Goal: Transaction & Acquisition: Purchase product/service

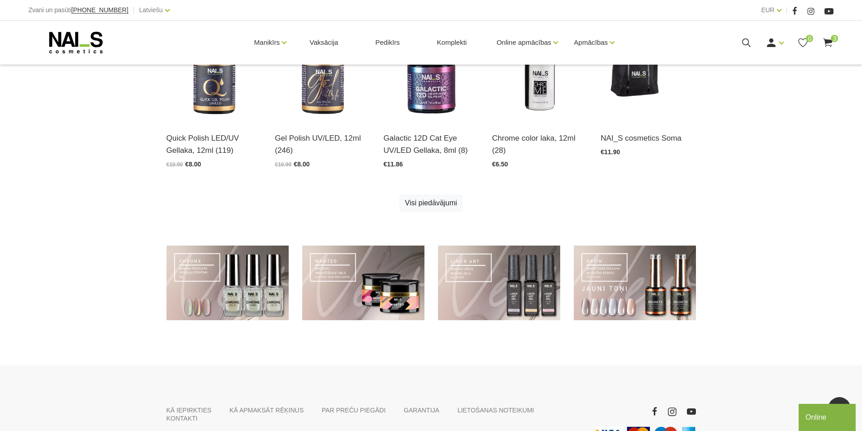
scroll to position [543, 0]
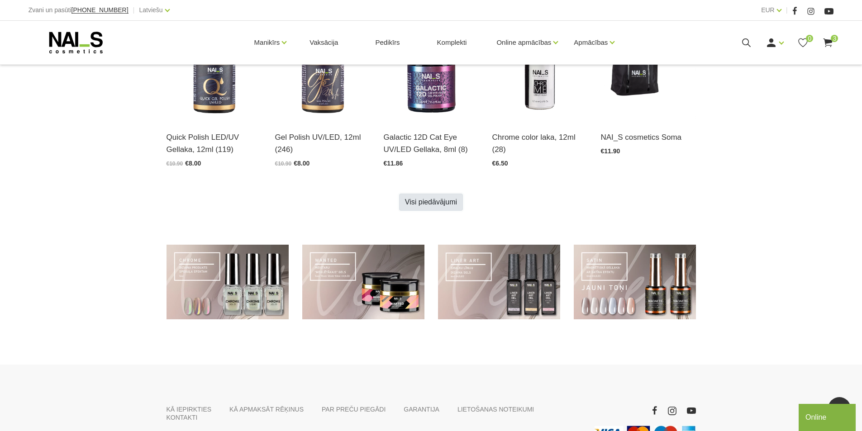
click at [420, 201] on link "Visi piedāvājumi" at bounding box center [431, 202] width 64 height 17
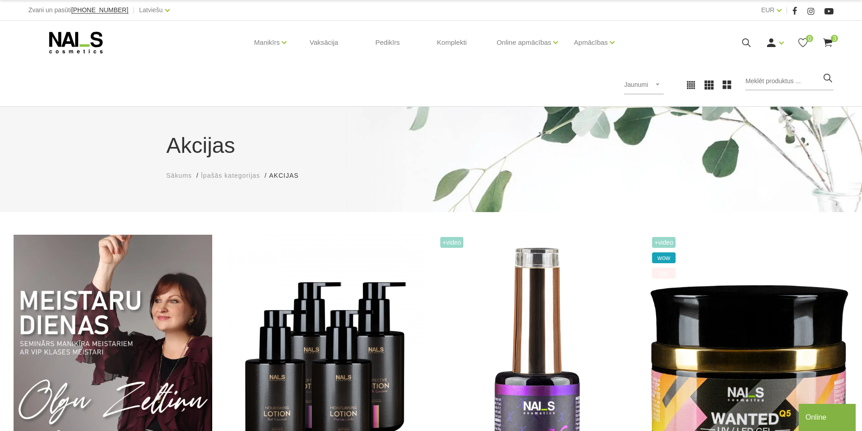
click at [743, 41] on use at bounding box center [746, 42] width 9 height 9
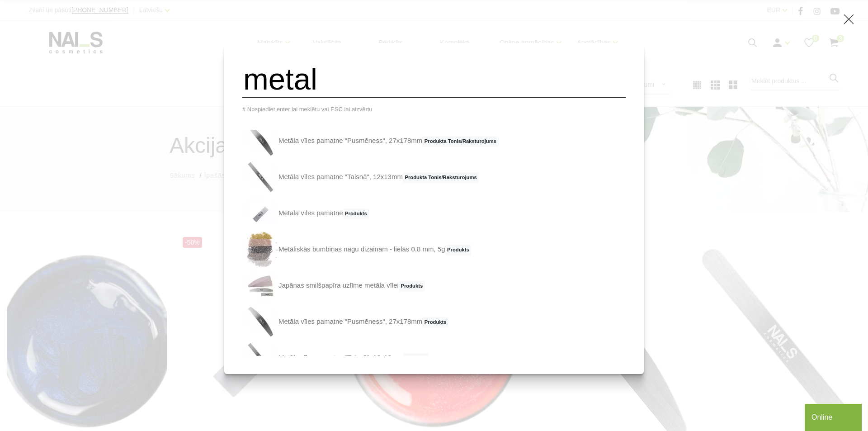
scroll to position [136, 0]
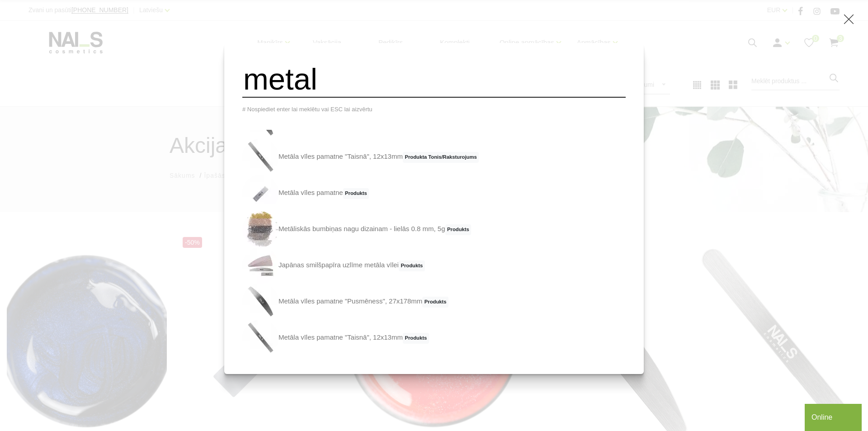
type input "metal"
click at [634, 41] on div "metal # Nospiediet enter lai meklētu vai ESC lai aizvērtu PRO Krāsainais gels U…" at bounding box center [434, 215] width 868 height 431
click at [684, 188] on div "metal # Nospiediet enter lai meklētu vai ESC lai aizvērtu PRO Krāsainais gels U…" at bounding box center [434, 215] width 868 height 431
click at [80, 44] on div "metal # Nospiediet enter lai meklētu vai ESC lai aizvērtu PRO Krāsainais gels U…" at bounding box center [434, 215] width 868 height 431
drag, startPoint x: 416, startPoint y: 29, endPoint x: 374, endPoint y: 3, distance: 49.4
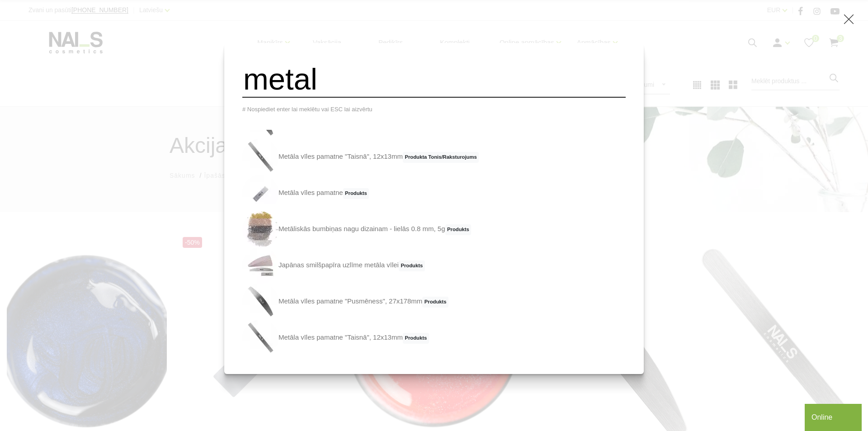
click at [411, 25] on div "metal # Nospiediet enter lai meklētu vai ESC lai aizvērtu PRO Krāsainais gels U…" at bounding box center [434, 215] width 868 height 431
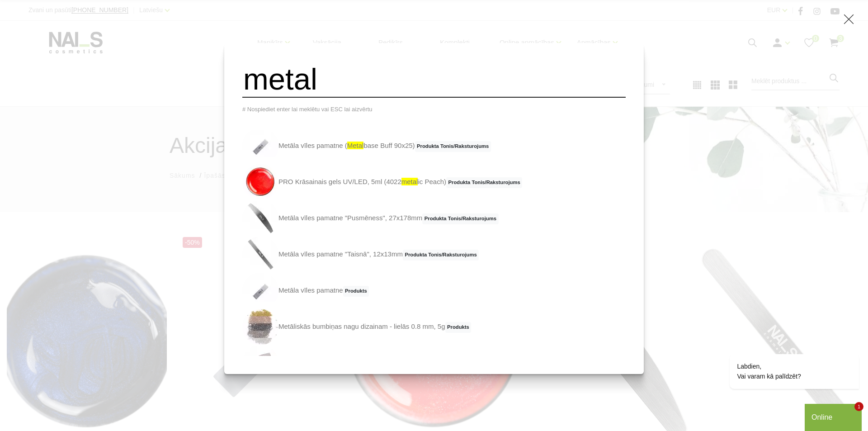
scroll to position [0, 0]
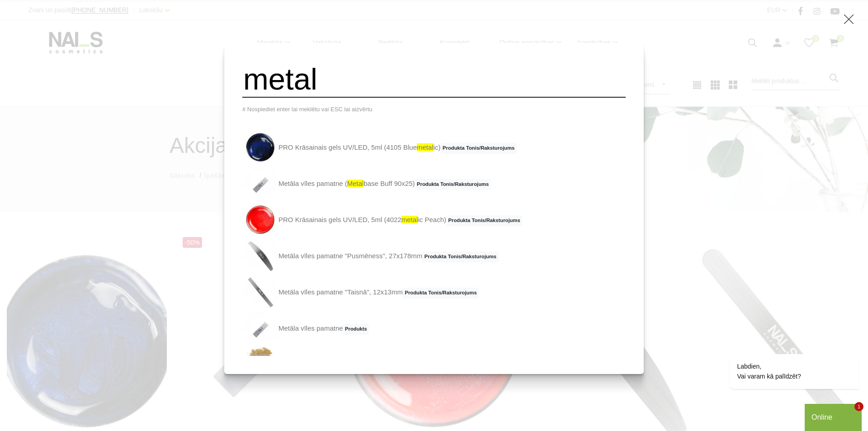
click at [412, 72] on input "metal" at bounding box center [434, 79] width 384 height 37
click at [467, 77] on input "metal" at bounding box center [434, 79] width 384 height 37
click at [685, 182] on div "metal # Nospiediet enter lai meklētu vai ESC lai aizvērtu PRO Krāsainais gels U…" at bounding box center [434, 215] width 868 height 431
click at [86, 37] on div "metal # Nospiediet enter lai meklētu vai ESC lai aizvērtu PRO Krāsainais gels U…" at bounding box center [434, 215] width 868 height 431
click at [62, 37] on div "metal # Nospiediet enter lai meklētu vai ESC lai aizvērtu PRO Krāsainais gels U…" at bounding box center [434, 215] width 868 height 431
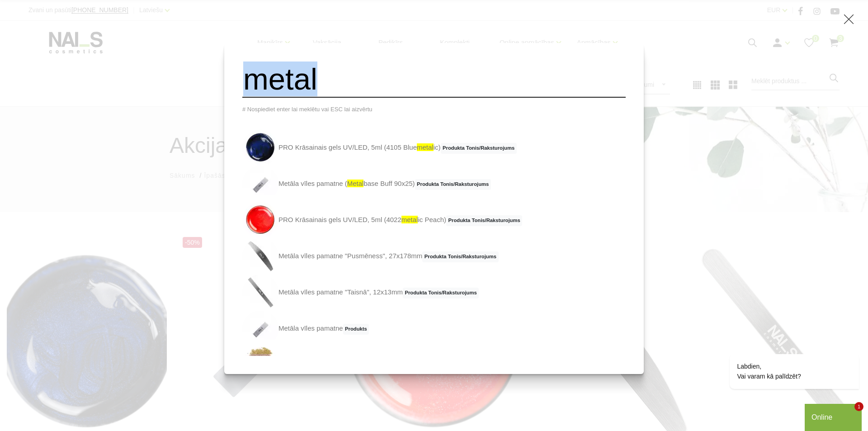
click at [62, 37] on div "metal # Nospiediet enter lai meklētu vai ESC lai aizvērtu PRO Krāsainais gels U…" at bounding box center [434, 215] width 868 height 431
click at [347, 86] on input "metal" at bounding box center [434, 79] width 384 height 37
drag, startPoint x: 346, startPoint y: 85, endPoint x: 95, endPoint y: 57, distance: 253.5
click at [95, 57] on div "metal # Nospiediet enter lai meklētu vai ESC lai aizvērtu PRO Krāsainais gels U…" at bounding box center [434, 215] width 868 height 431
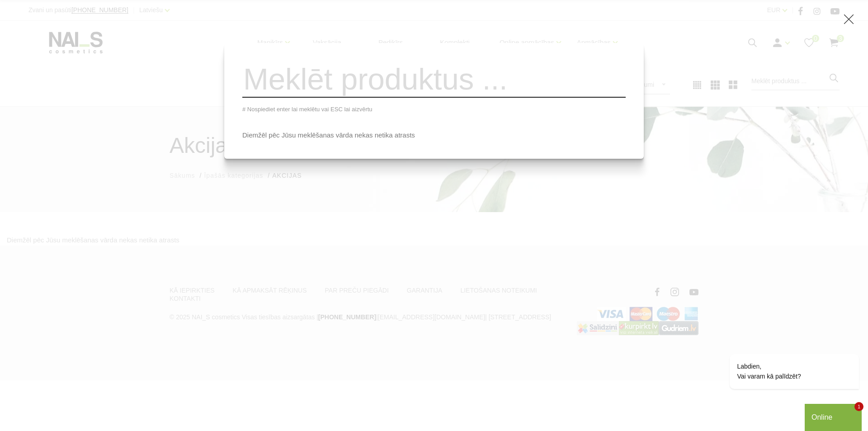
click at [78, 33] on div "# Nospiediet enter lai meklētu vai ESC lai aizvērtu Diemžēl pēc Jūsu meklēšanas…" at bounding box center [434, 215] width 868 height 431
click at [851, 21] on icon at bounding box center [849, 19] width 11 height 11
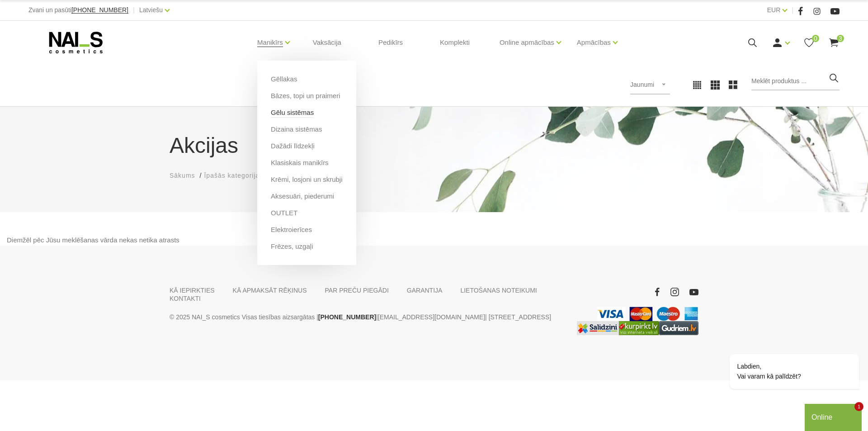
click at [285, 110] on link "Gēlu sistēmas" at bounding box center [292, 113] width 43 height 10
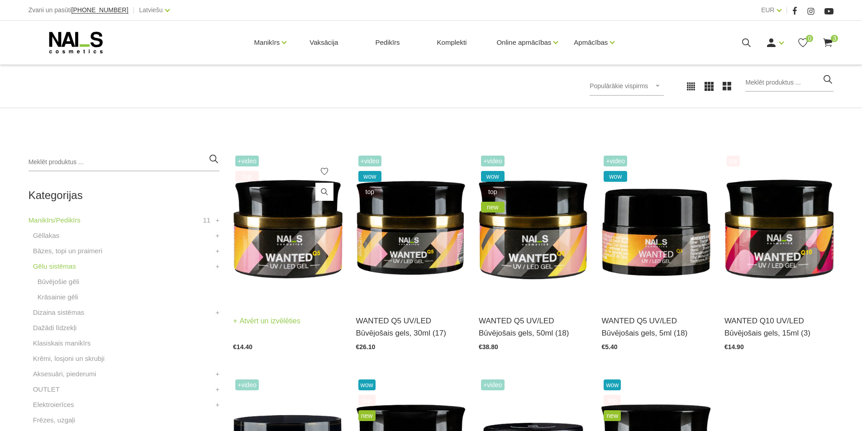
scroll to position [181, 0]
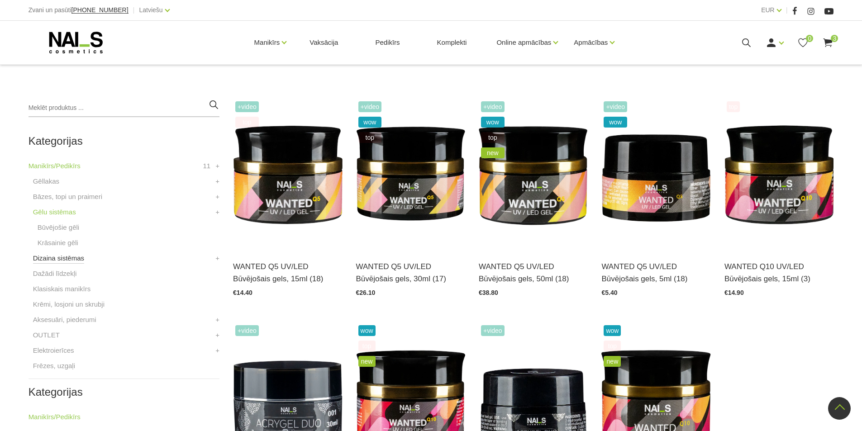
click at [56, 258] on link "Dizaina sistēmas" at bounding box center [58, 258] width 51 height 11
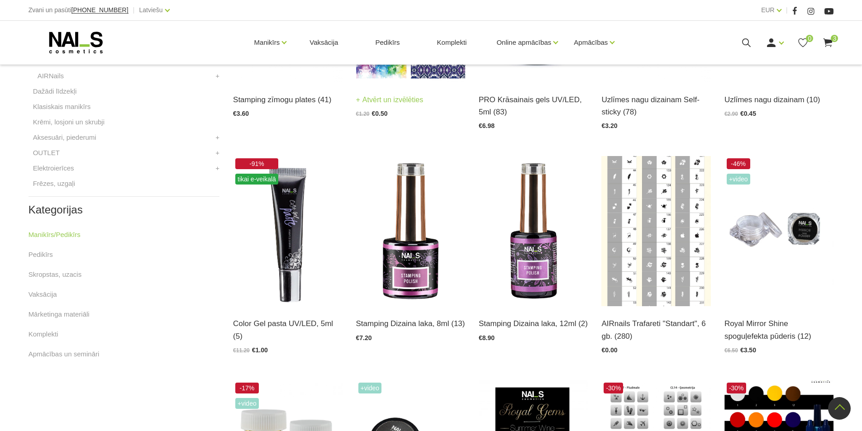
scroll to position [362, 0]
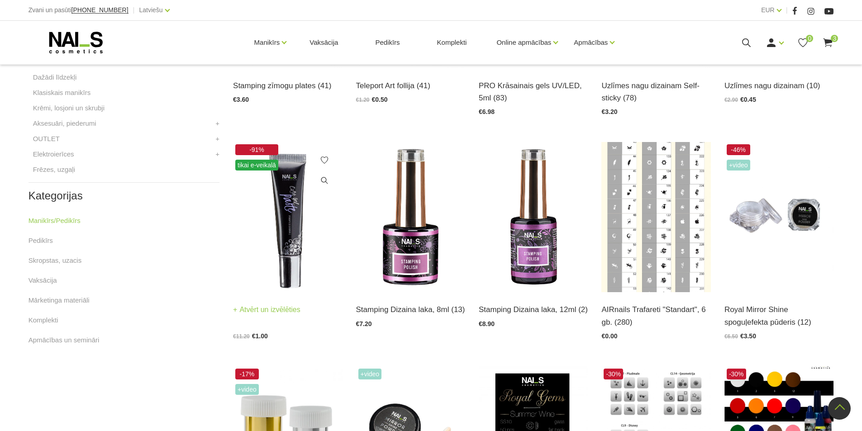
click at [290, 225] on img at bounding box center [287, 217] width 109 height 150
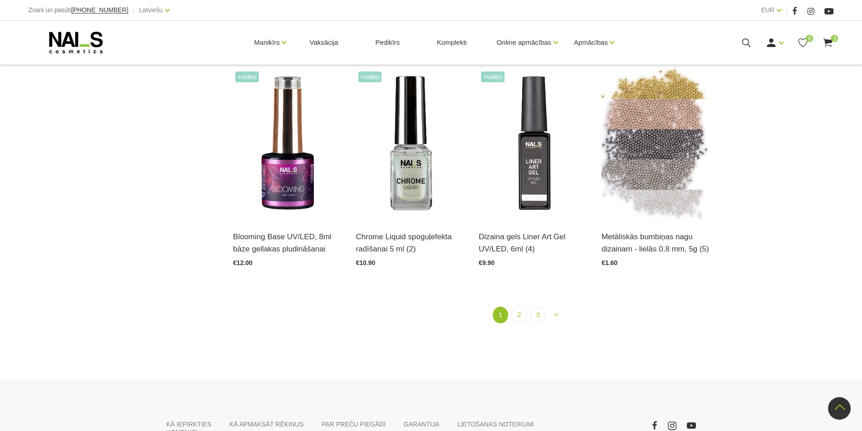
scroll to position [1176, 0]
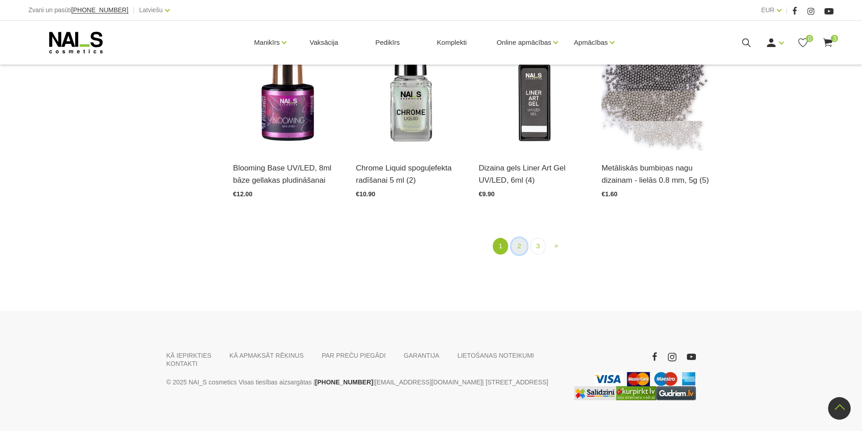
click at [517, 250] on link "2" at bounding box center [518, 246] width 15 height 17
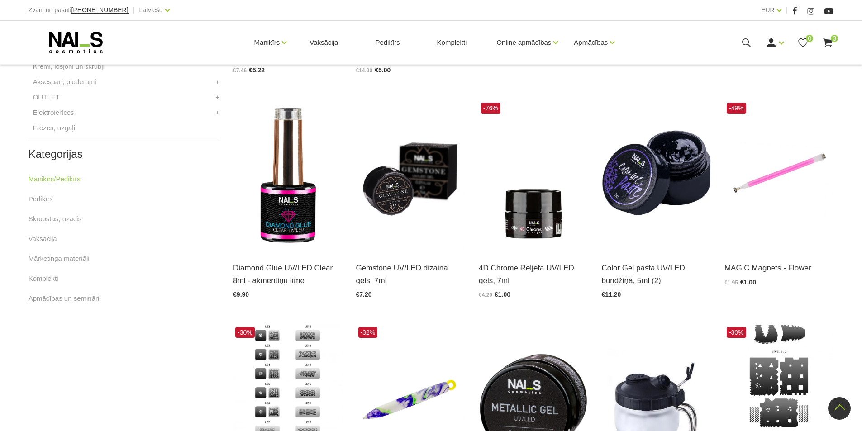
scroll to position [411, 0]
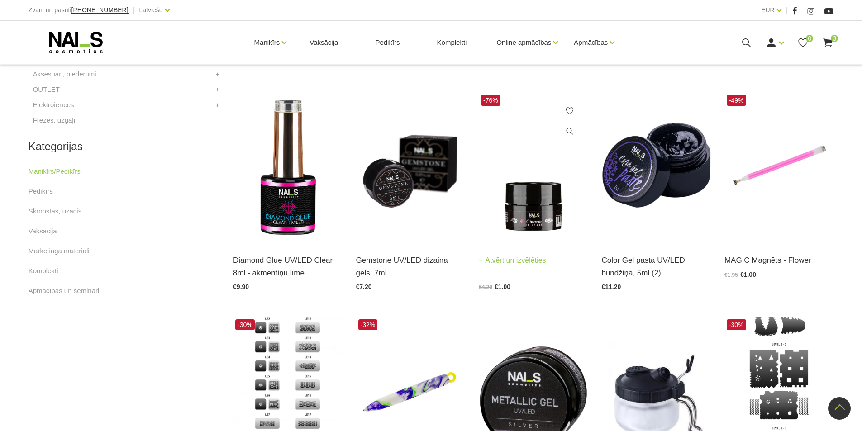
click at [546, 199] on img at bounding box center [533, 168] width 109 height 150
click at [405, 171] on img at bounding box center [410, 168] width 109 height 150
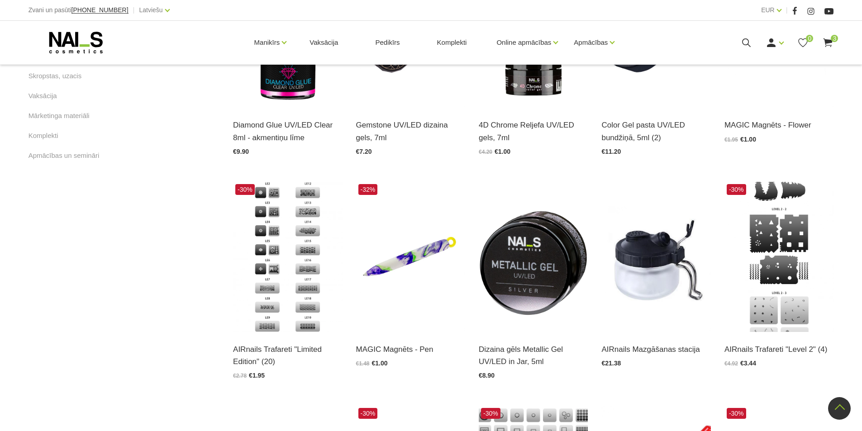
scroll to position [547, 0]
click at [519, 287] on img at bounding box center [533, 256] width 109 height 150
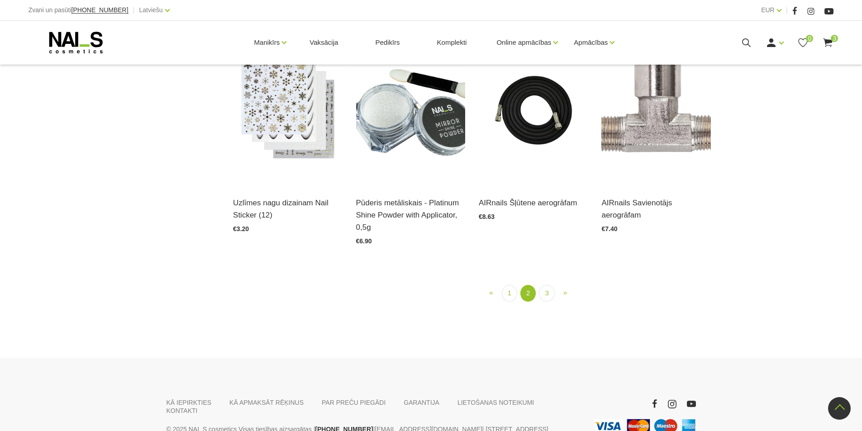
scroll to position [1180, 0]
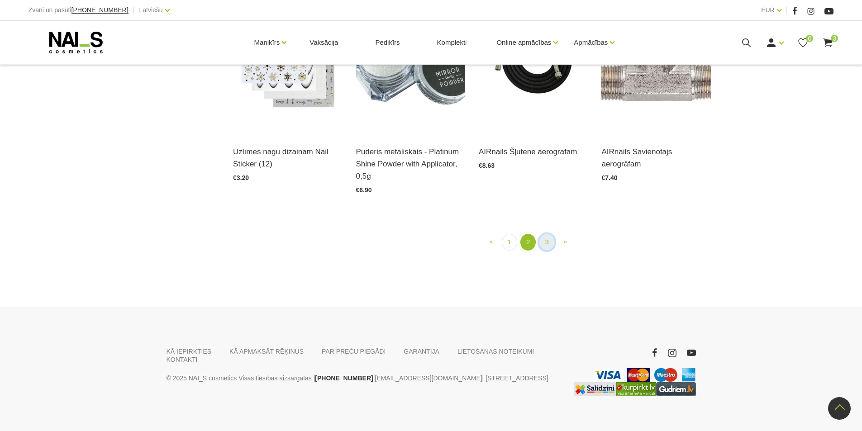
click at [546, 248] on link "3" at bounding box center [546, 242] width 15 height 17
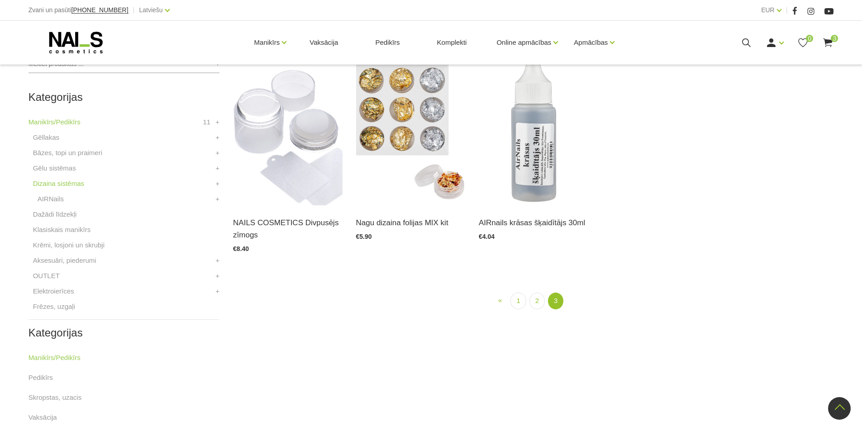
scroll to position [185, 0]
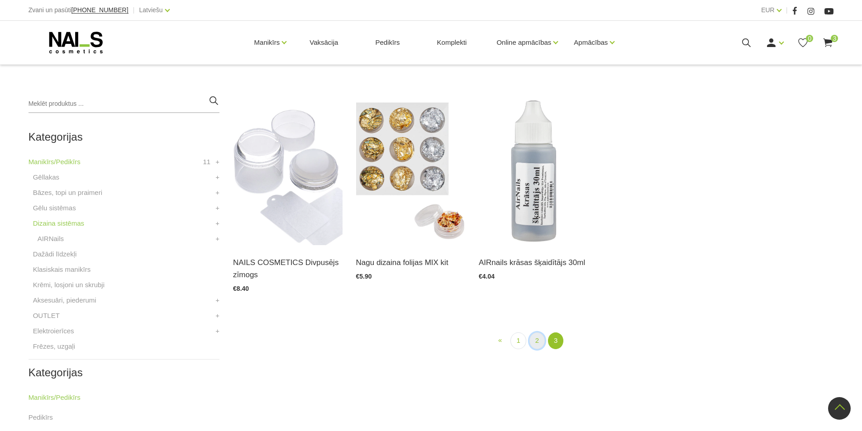
click at [539, 341] on link "2" at bounding box center [536, 340] width 15 height 17
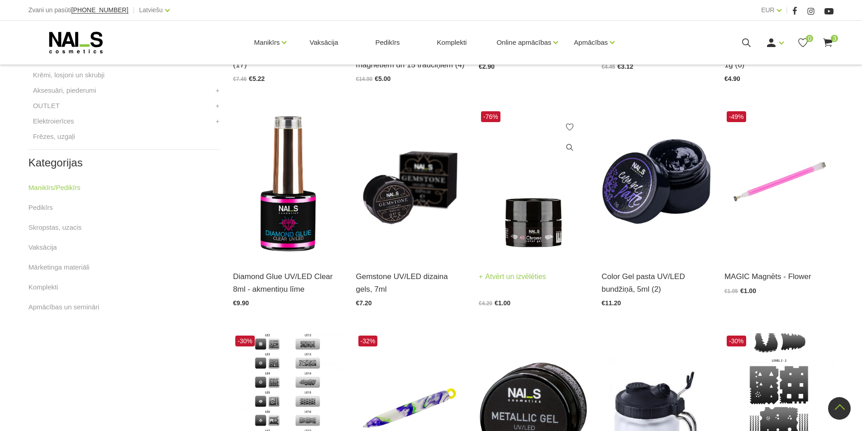
scroll to position [411, 0]
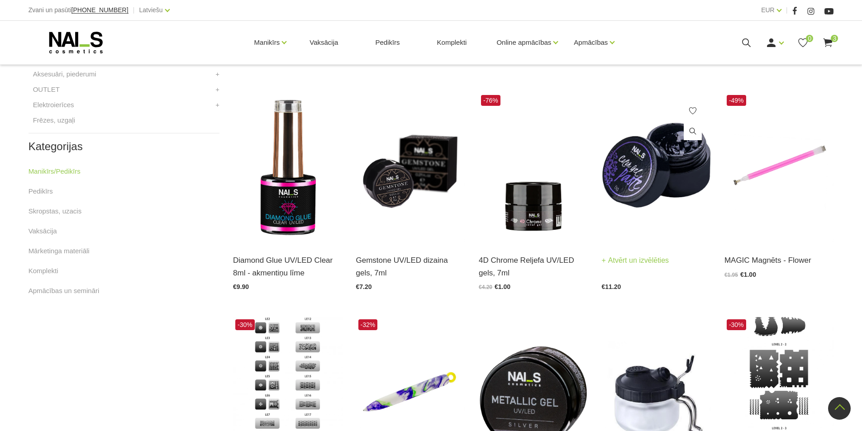
click at [651, 164] on img at bounding box center [655, 168] width 109 height 150
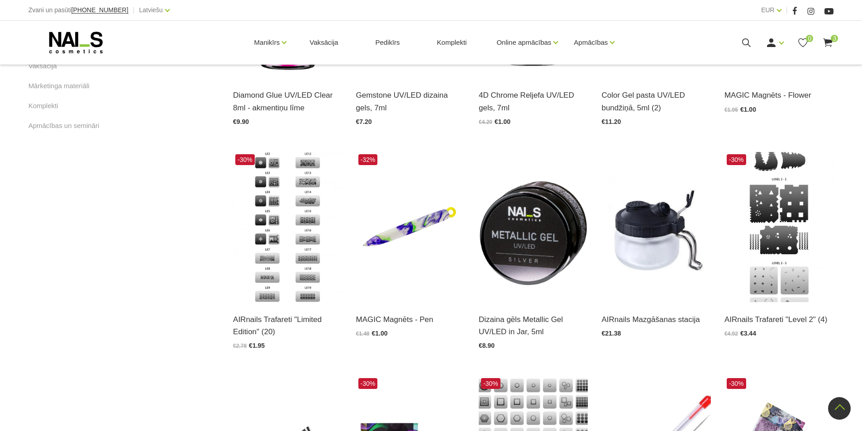
scroll to position [592, 0]
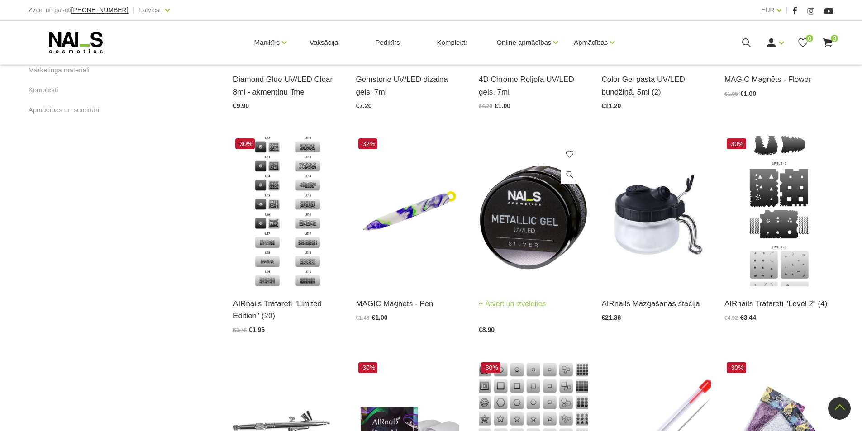
click at [525, 225] on img at bounding box center [533, 211] width 109 height 150
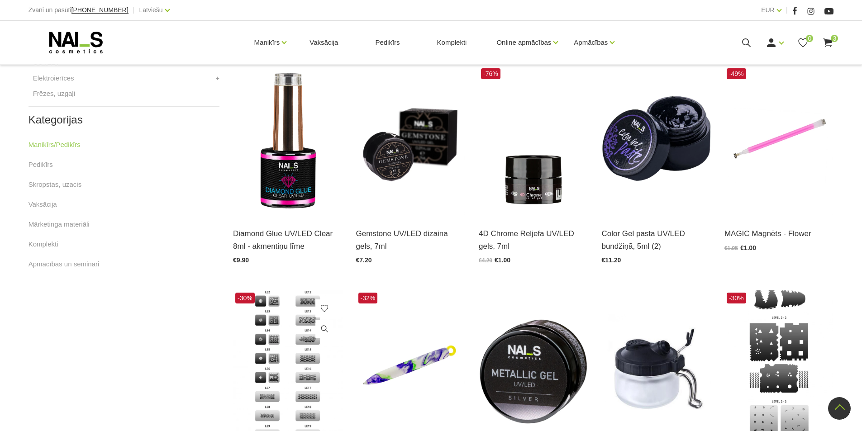
scroll to position [366, 0]
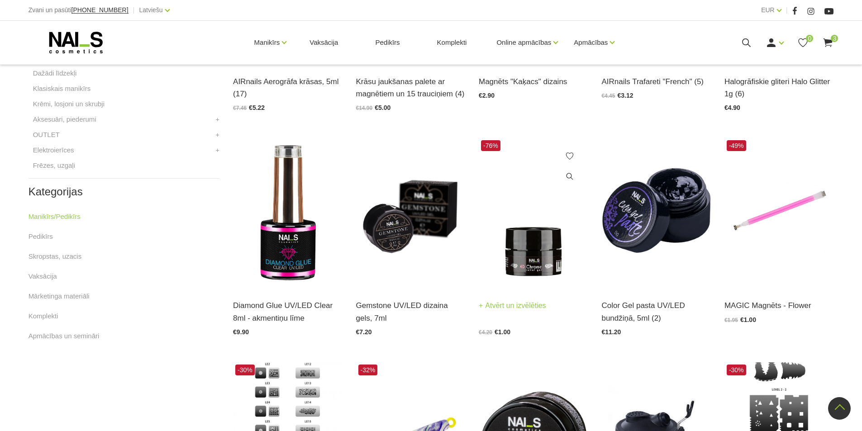
click at [528, 248] on img at bounding box center [533, 213] width 109 height 150
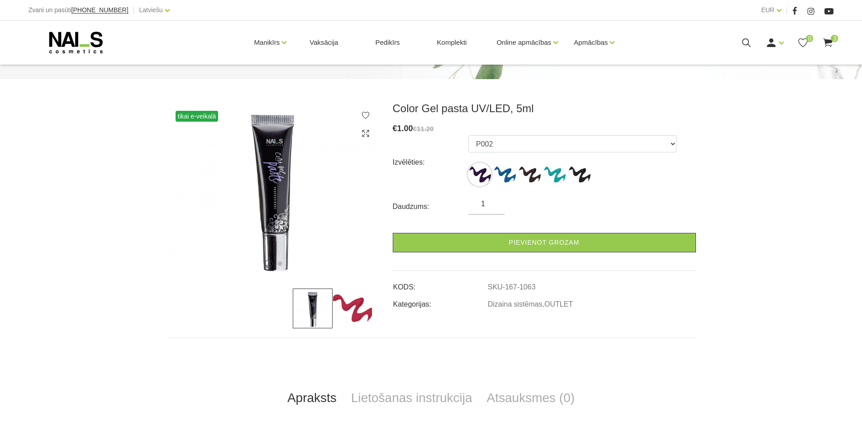
scroll to position [90, 0]
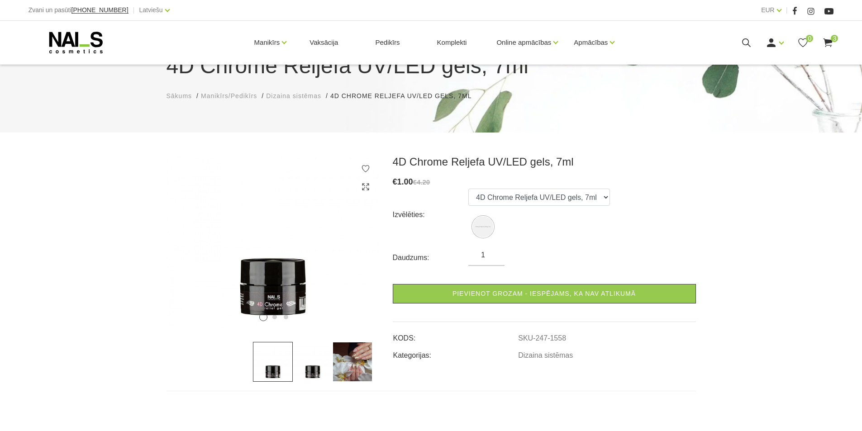
scroll to position [90, 0]
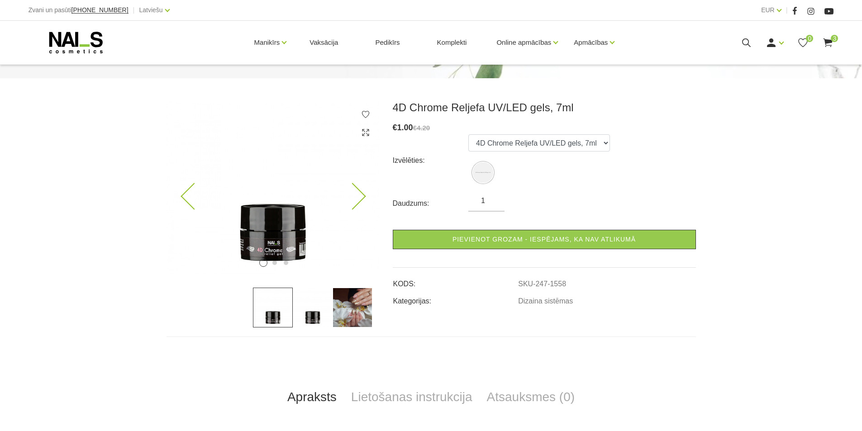
click at [275, 237] on img at bounding box center [272, 187] width 213 height 173
click at [364, 193] on img at bounding box center [272, 187] width 213 height 173
click at [360, 198] on icon at bounding box center [352, 196] width 27 height 27
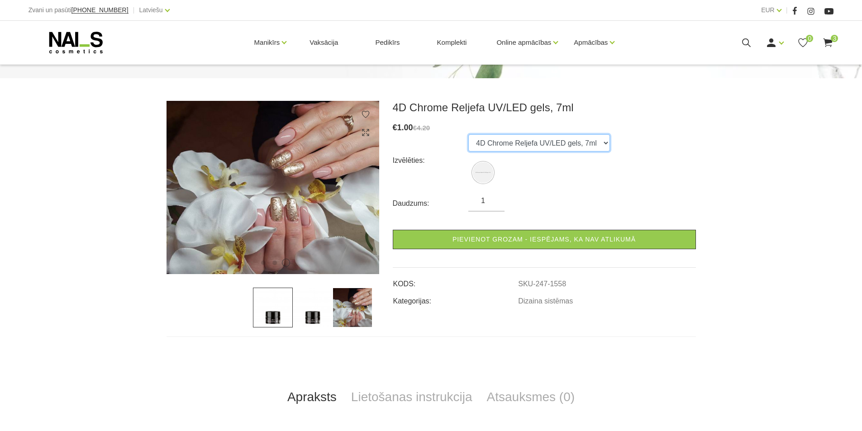
click at [598, 145] on select "4D Chrome Reljefa UV/LED gels, 7ml" at bounding box center [539, 142] width 142 height 17
click at [599, 145] on select "4D Chrome Reljefa UV/LED gels, 7ml" at bounding box center [539, 142] width 142 height 17
click at [289, 182] on img at bounding box center [272, 187] width 213 height 173
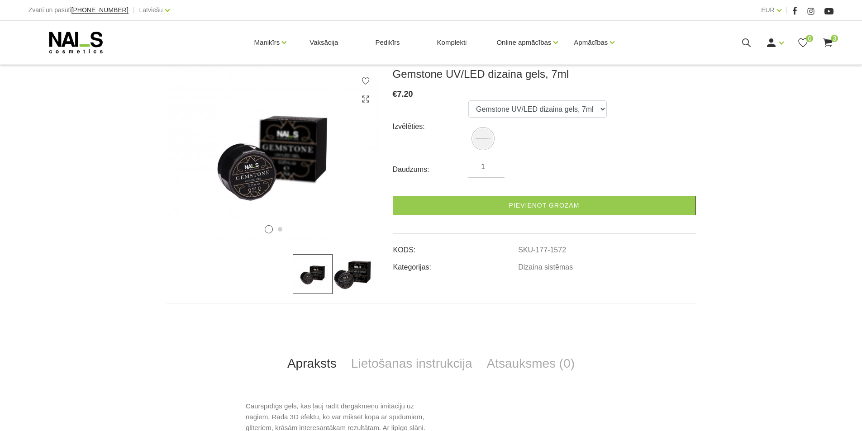
scroll to position [136, 0]
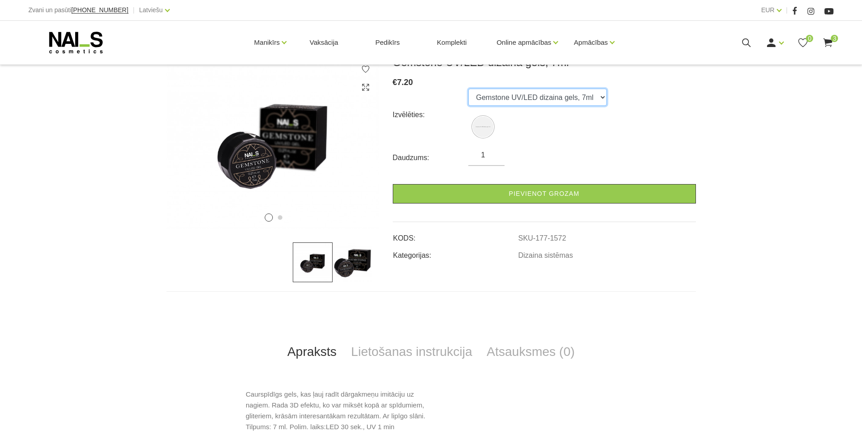
click at [601, 96] on select "Gemstone UV/LED dizaina gels, 7ml" at bounding box center [537, 97] width 138 height 17
click at [314, 264] on img at bounding box center [313, 262] width 40 height 40
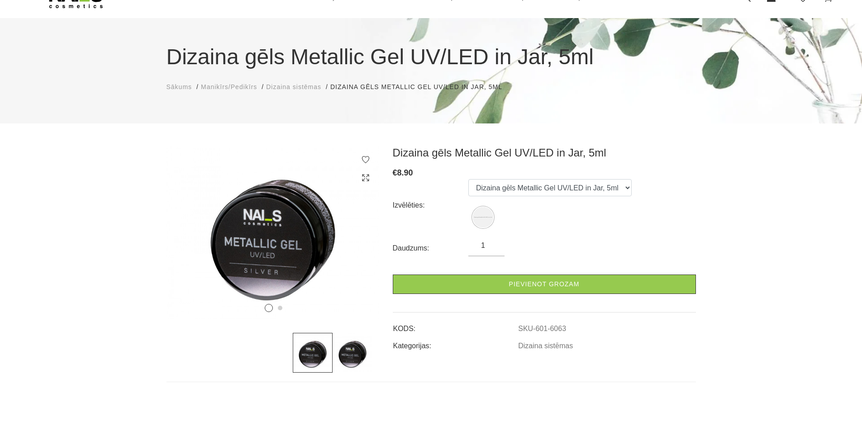
scroll to position [271, 0]
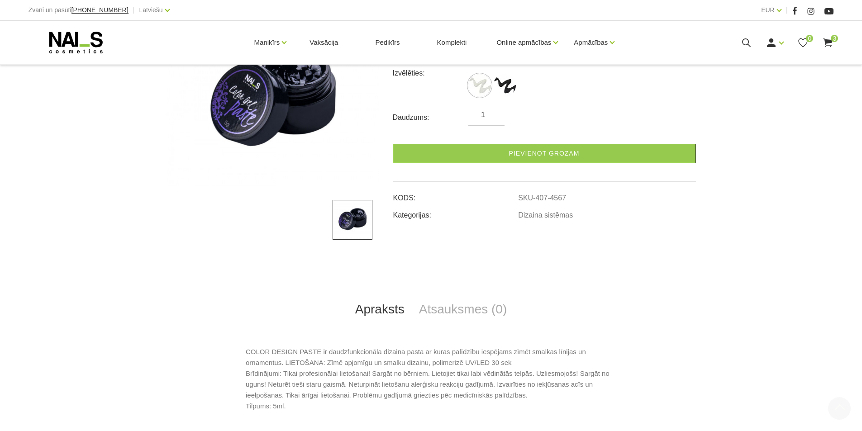
scroll to position [226, 0]
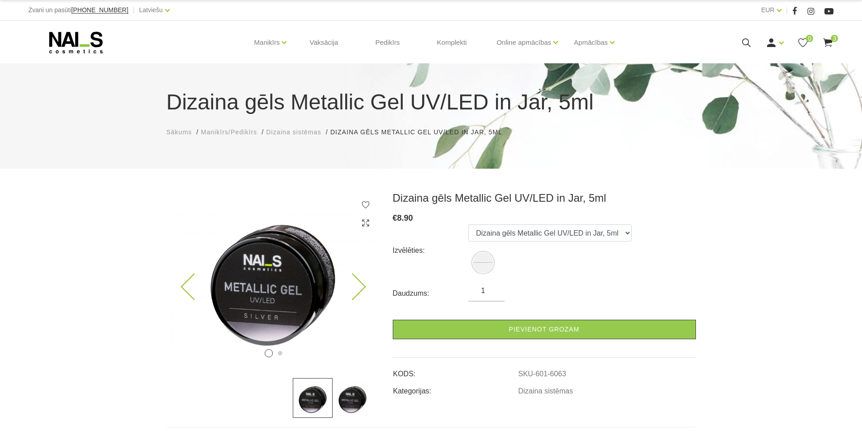
scroll to position [45, 0]
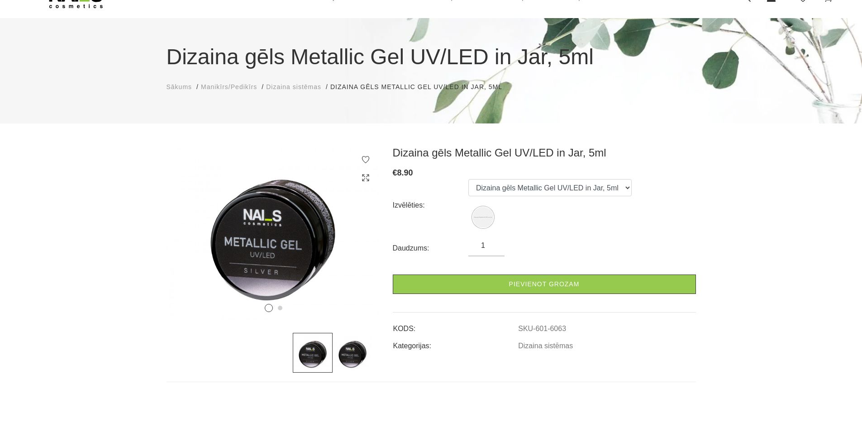
click at [350, 351] on img at bounding box center [352, 353] width 40 height 40
click at [306, 352] on img at bounding box center [313, 353] width 40 height 40
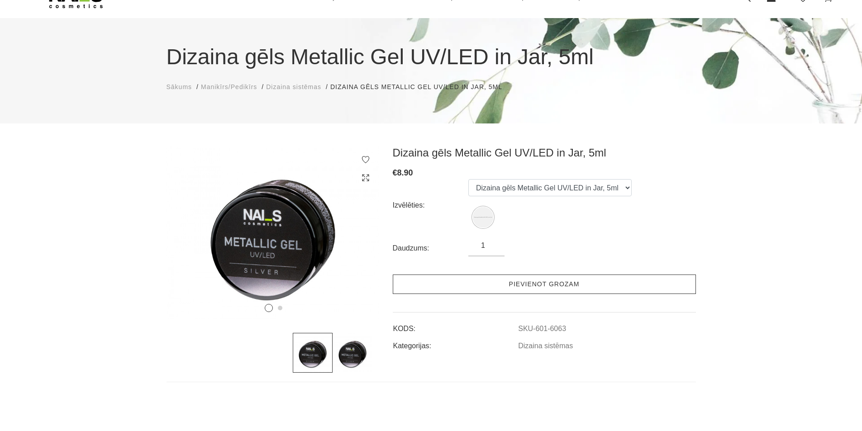
click at [548, 281] on link "Pievienot grozam" at bounding box center [544, 284] width 303 height 19
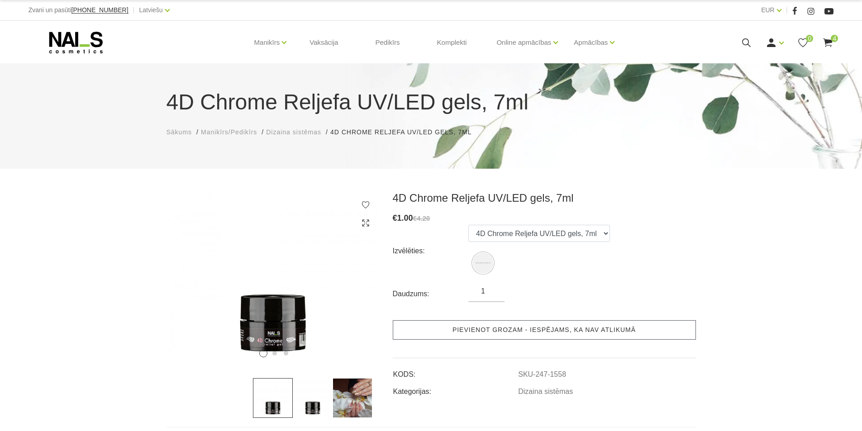
click at [485, 332] on link "Pievienot grozam - iespējams, ka nav atlikumā" at bounding box center [544, 329] width 303 height 19
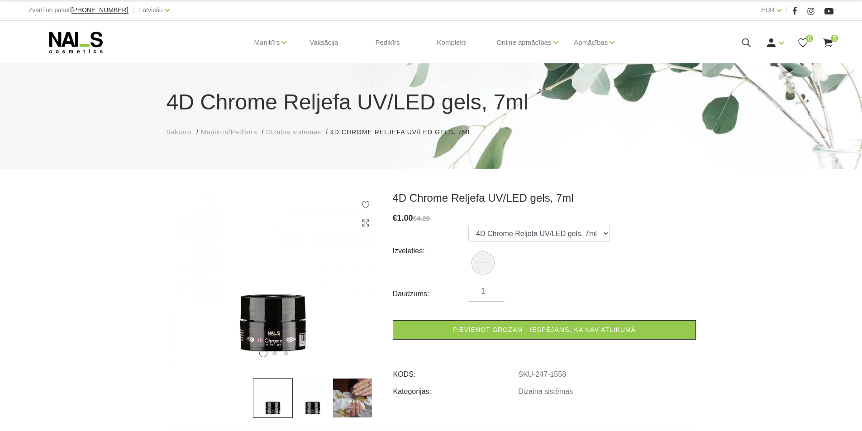
click at [828, 43] on icon at bounding box center [827, 42] width 11 height 11
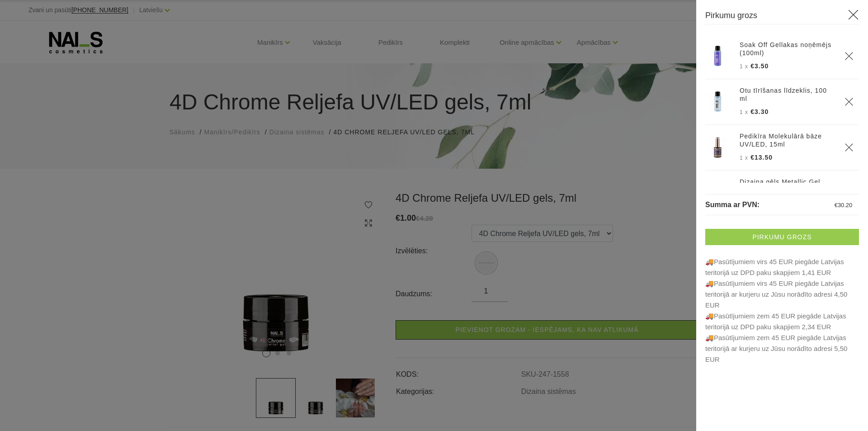
click at [766, 237] on link "Pirkumu grozs" at bounding box center [783, 237] width 154 height 16
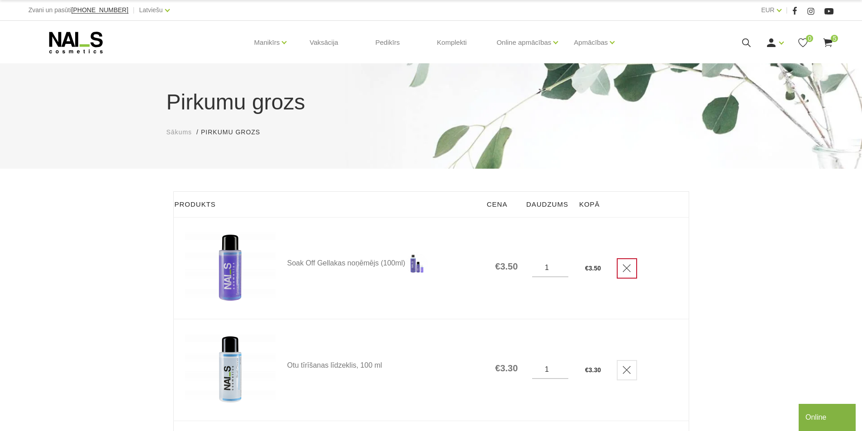
click at [626, 272] on icon "Delete" at bounding box center [626, 268] width 9 height 9
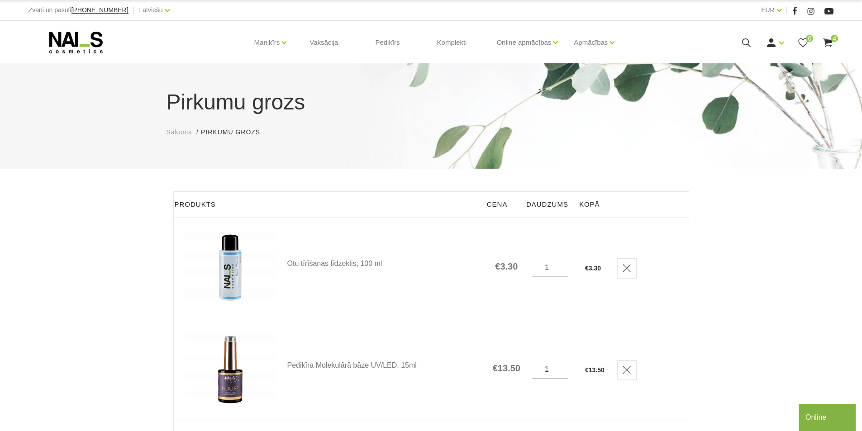
click at [626, 272] on icon "Delete" at bounding box center [626, 268] width 9 height 9
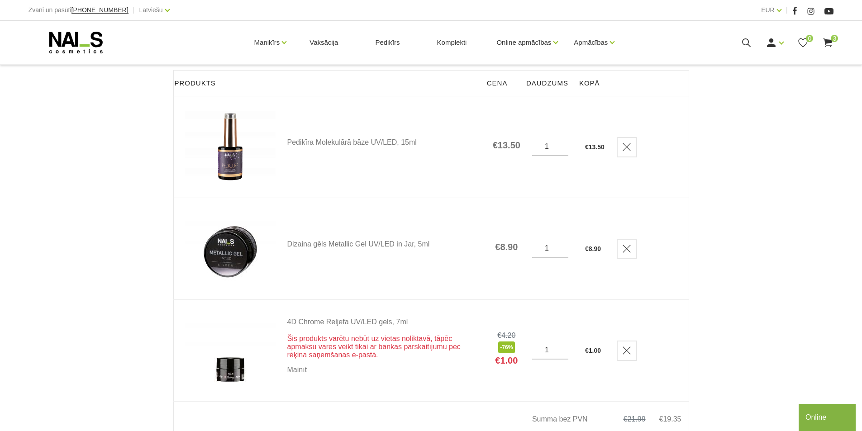
scroll to position [136, 0]
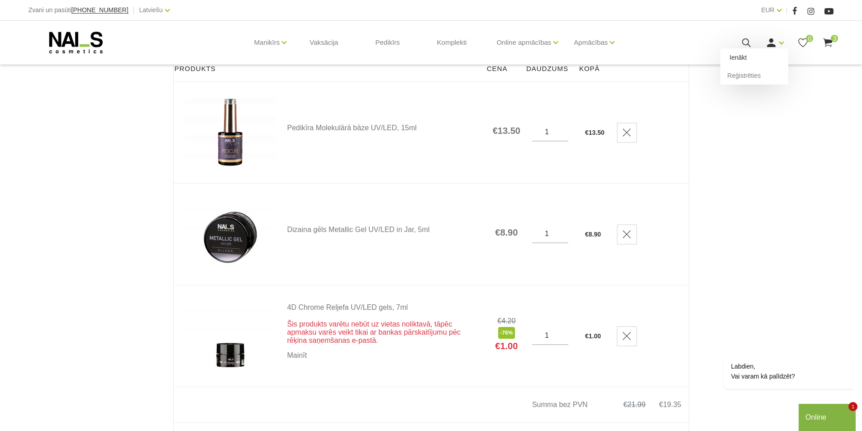
click at [750, 60] on link "Ienākt" at bounding box center [754, 57] width 68 height 18
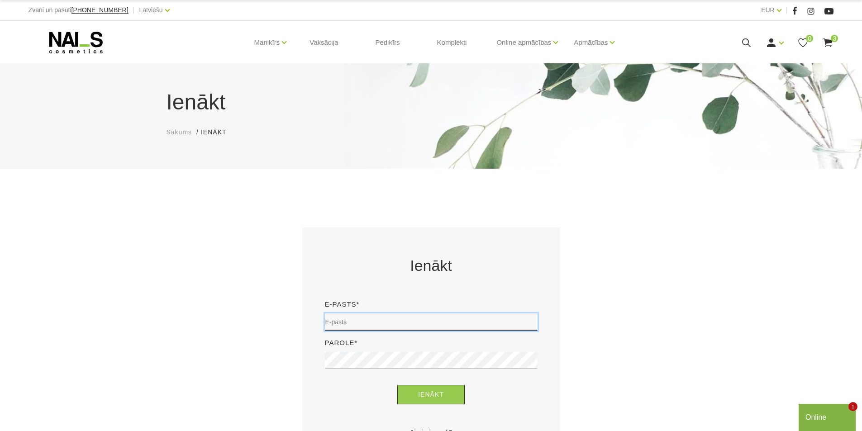
click at [357, 325] on input "email" at bounding box center [431, 321] width 213 height 17
type input "[PERSON_NAME][EMAIL_ADDRESS][DOMAIN_NAME]"
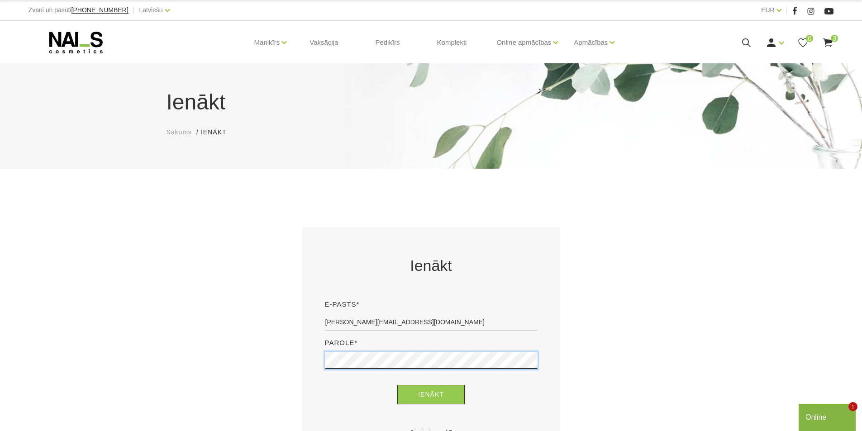
click at [397, 385] on button "Ienākt" at bounding box center [430, 394] width 67 height 19
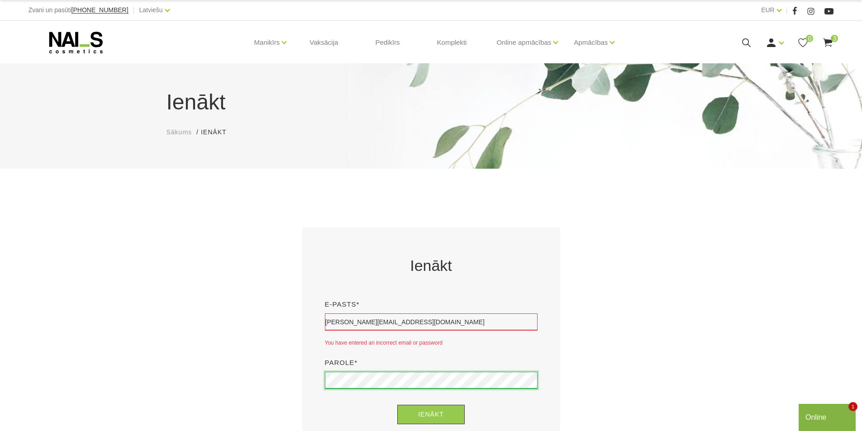
click at [397, 405] on button "Ienākt" at bounding box center [430, 414] width 67 height 19
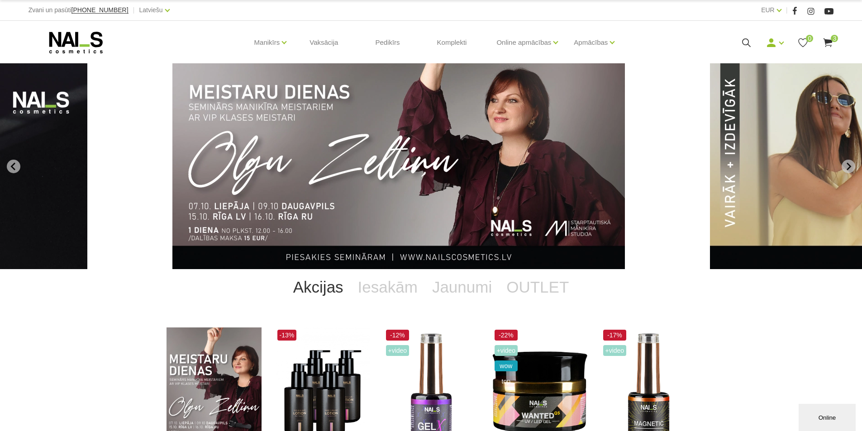
click at [832, 38] on span "3" at bounding box center [833, 38] width 7 height 7
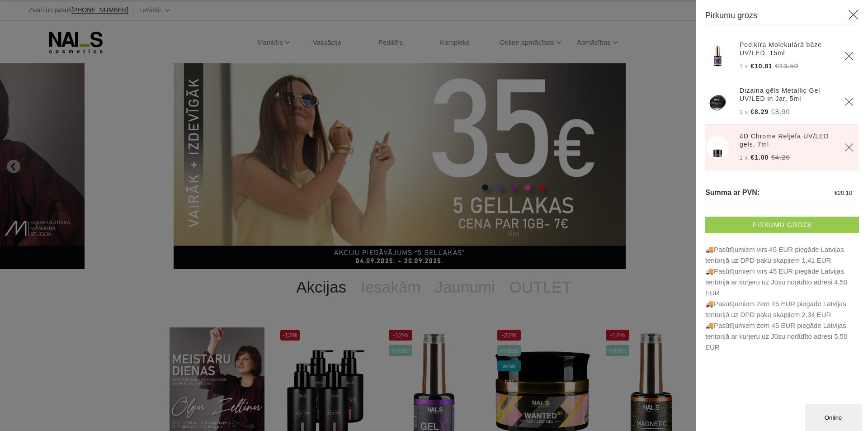
click at [794, 223] on link "Pirkumu grozs" at bounding box center [783, 225] width 154 height 16
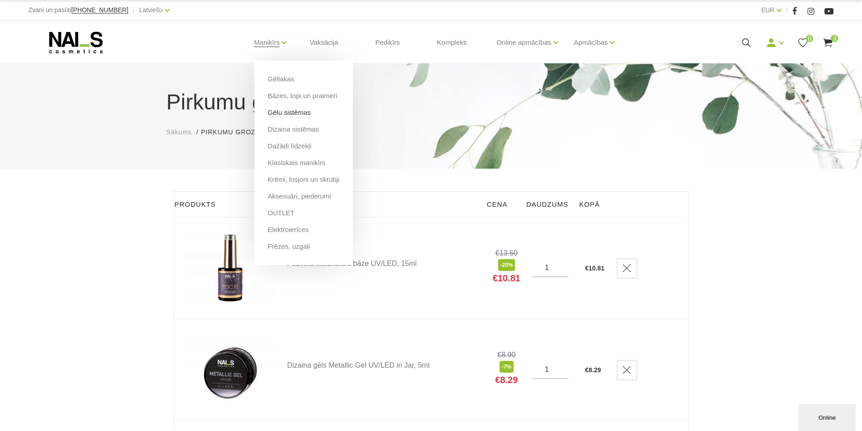
click at [283, 111] on link "Gēlu sistēmas" at bounding box center [289, 113] width 43 height 10
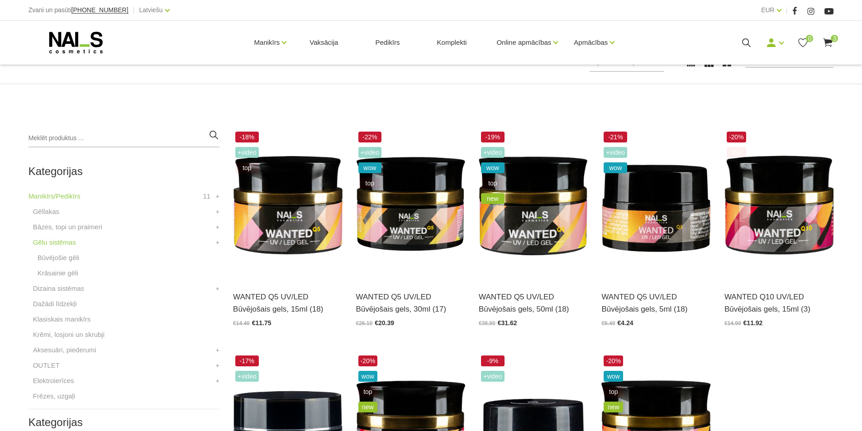
scroll to position [181, 0]
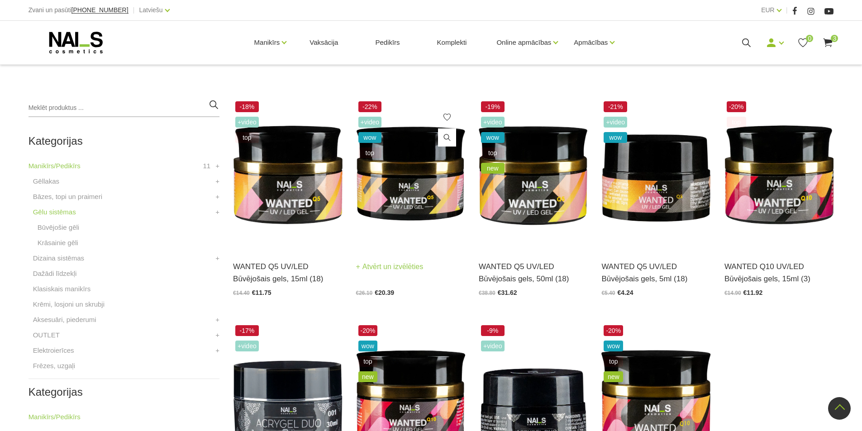
click at [398, 190] on img at bounding box center [410, 174] width 109 height 150
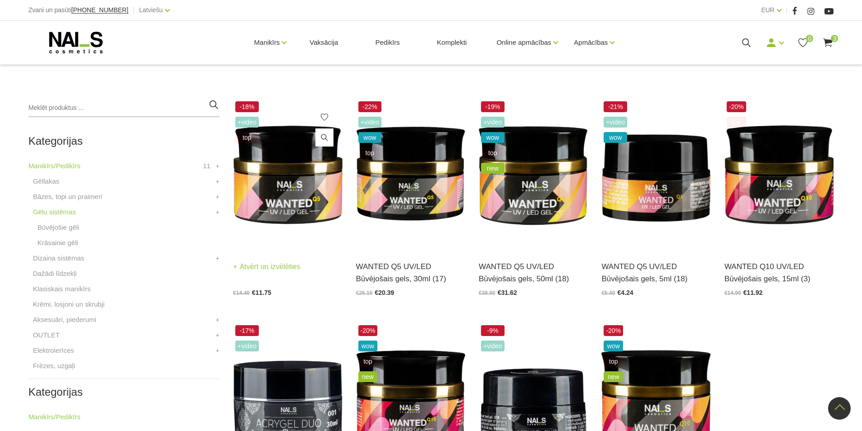
click at [284, 193] on img at bounding box center [287, 174] width 109 height 150
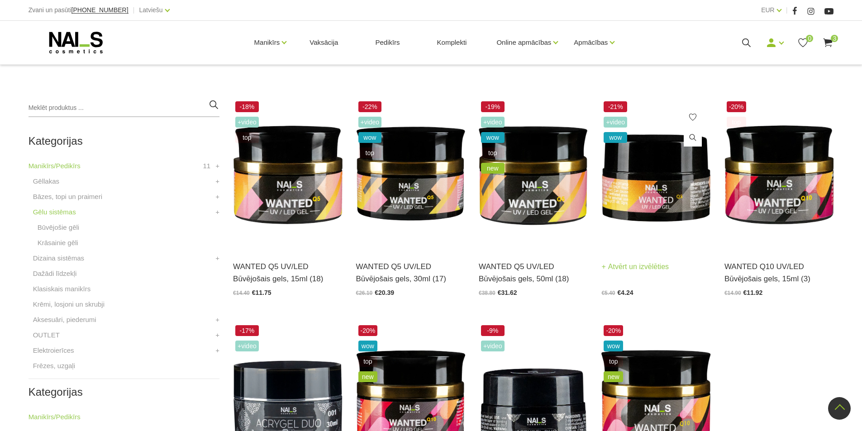
click at [674, 187] on img at bounding box center [655, 174] width 109 height 150
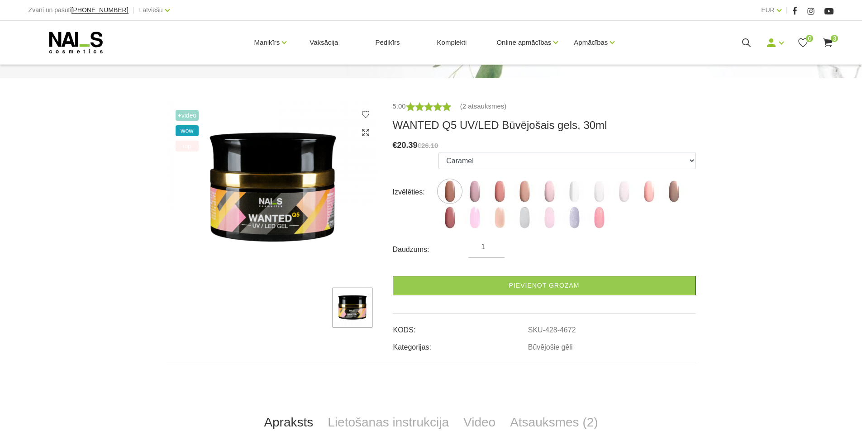
scroll to position [181, 0]
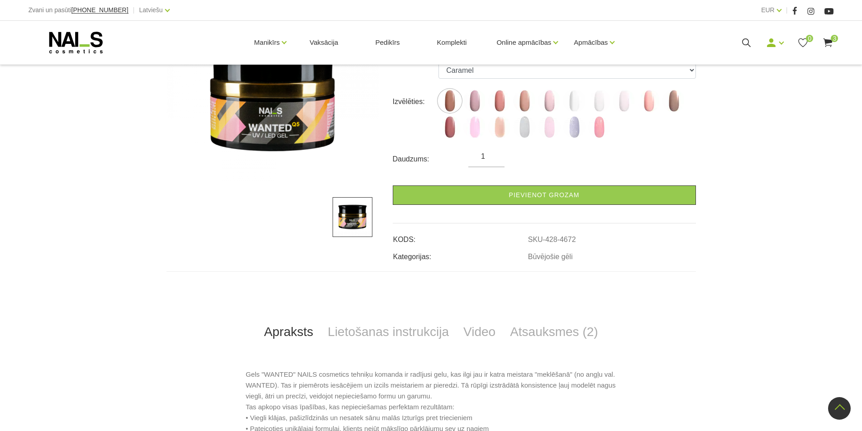
click at [348, 216] on img at bounding box center [352, 217] width 40 height 40
click at [492, 332] on link "Video" at bounding box center [479, 332] width 47 height 30
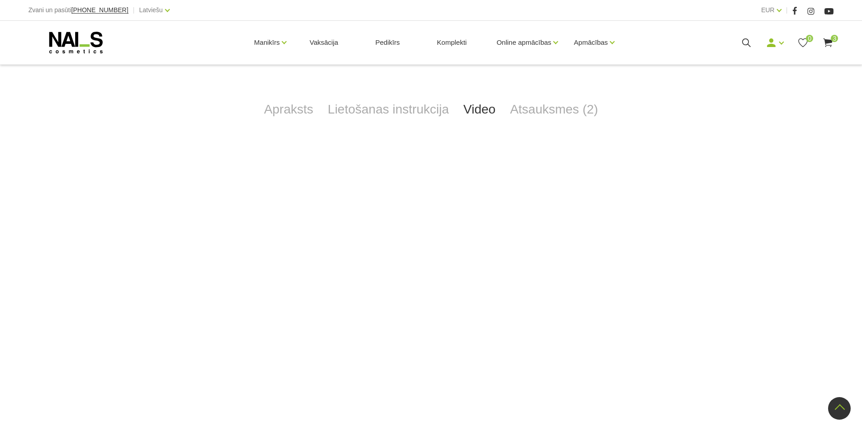
scroll to position [281, 0]
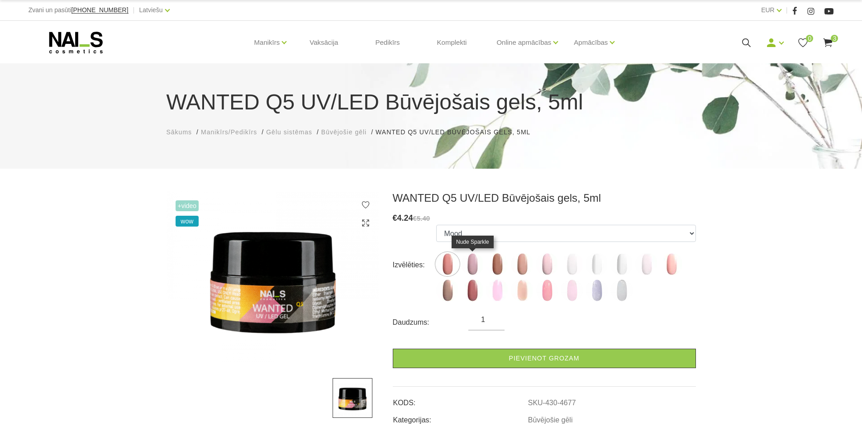
click at [470, 264] on img at bounding box center [472, 264] width 23 height 23
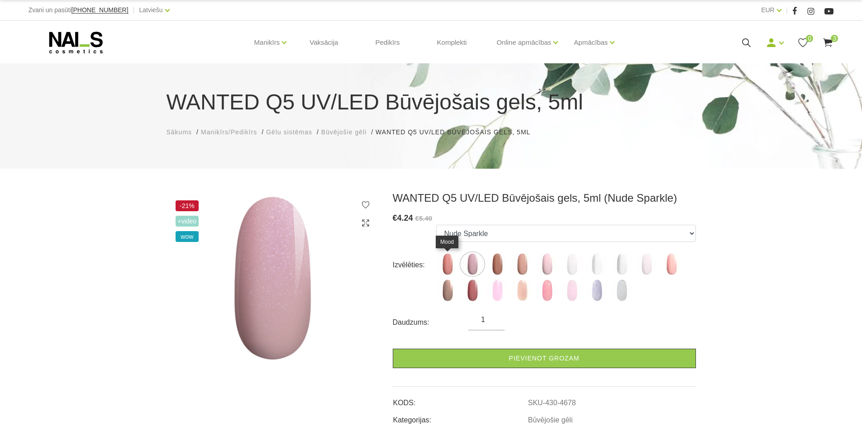
click at [446, 265] on img at bounding box center [447, 264] width 23 height 23
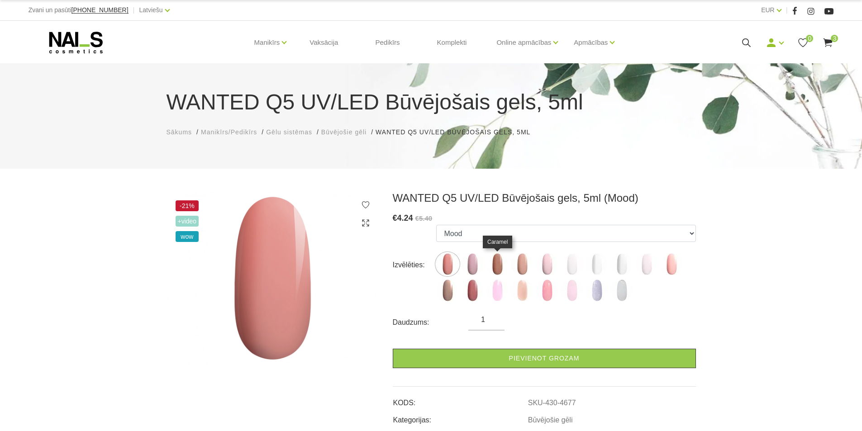
click at [496, 268] on img at bounding box center [497, 264] width 23 height 23
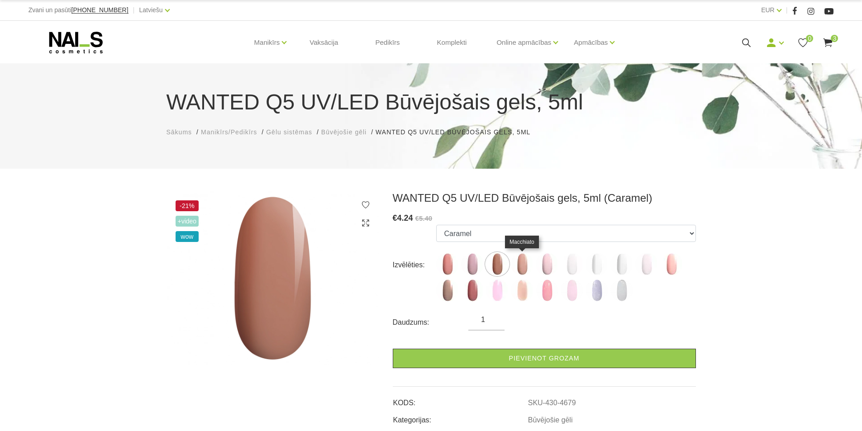
click at [519, 269] on img at bounding box center [522, 264] width 23 height 23
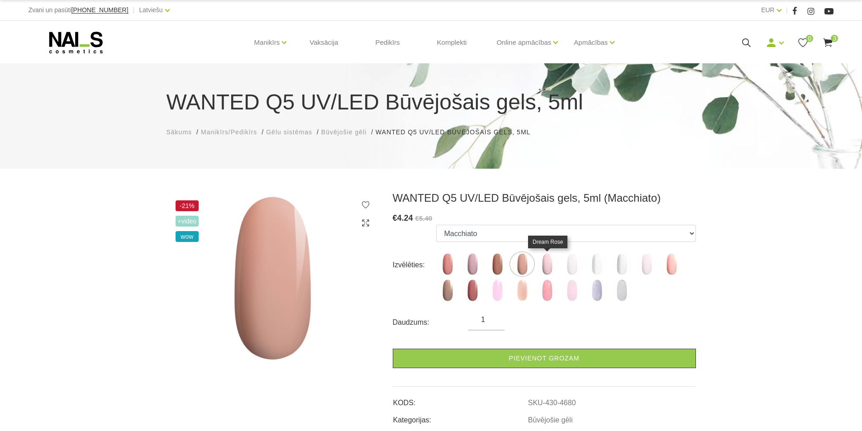
click at [544, 268] on img at bounding box center [547, 264] width 23 height 23
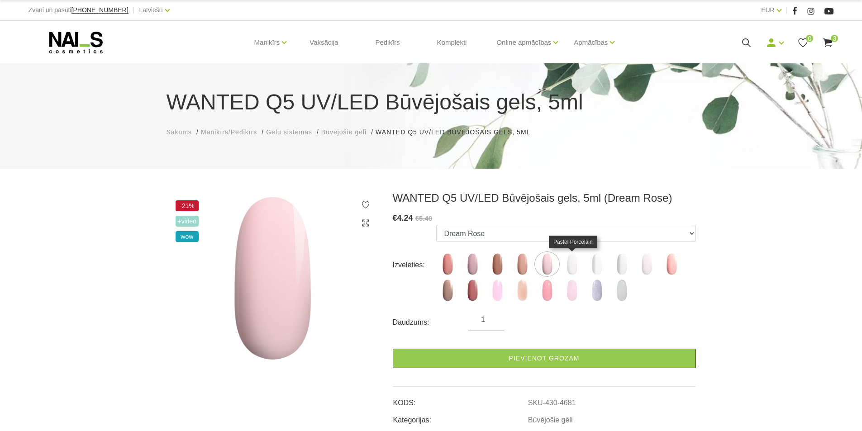
click at [573, 270] on img at bounding box center [571, 264] width 23 height 23
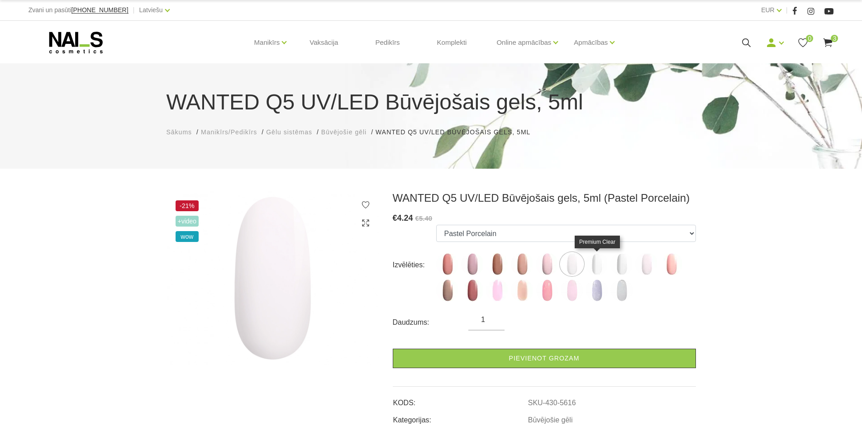
click at [597, 272] on img at bounding box center [596, 264] width 23 height 23
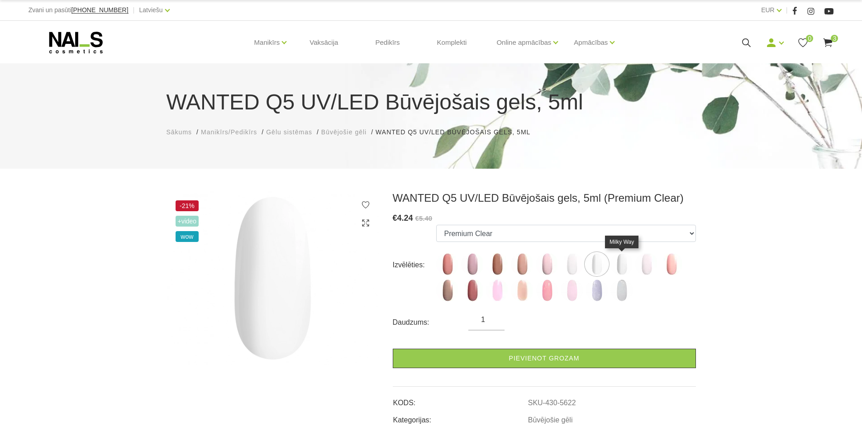
click at [624, 269] on img at bounding box center [621, 264] width 23 height 23
click at [642, 267] on img at bounding box center [646, 264] width 23 height 23
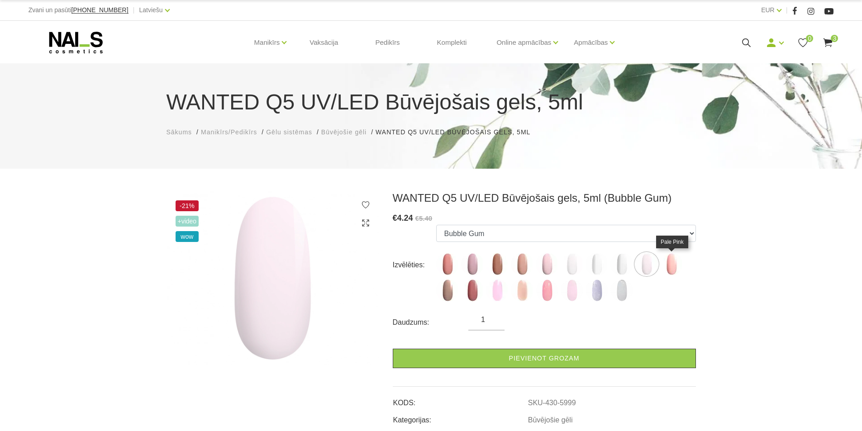
click at [670, 267] on img at bounding box center [671, 264] width 23 height 23
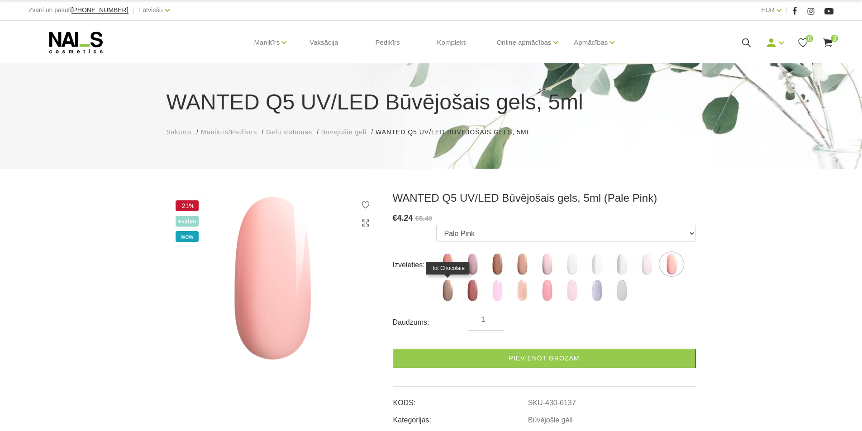
click at [445, 293] on img at bounding box center [447, 290] width 23 height 23
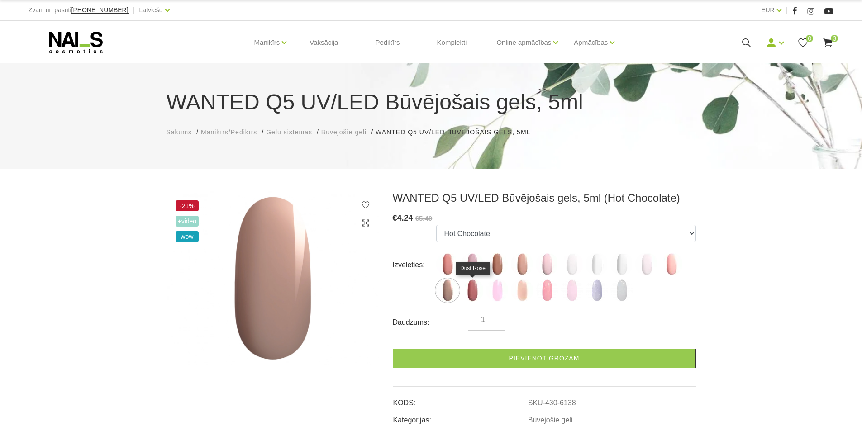
click at [476, 293] on img at bounding box center [472, 290] width 23 height 23
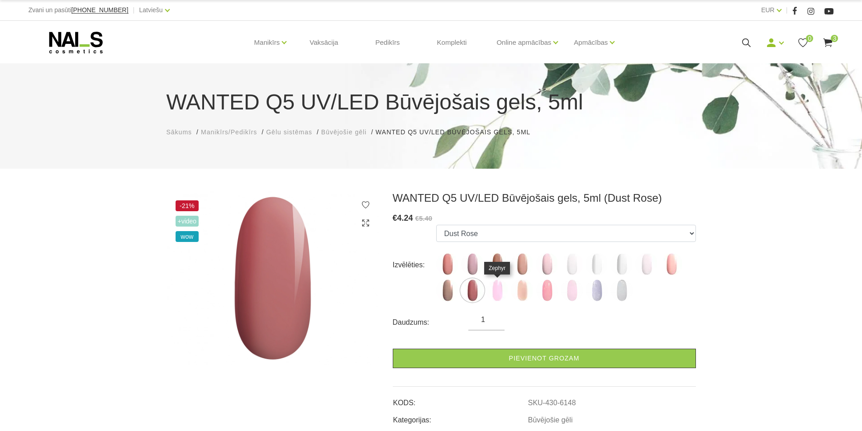
click at [494, 293] on img at bounding box center [497, 290] width 23 height 23
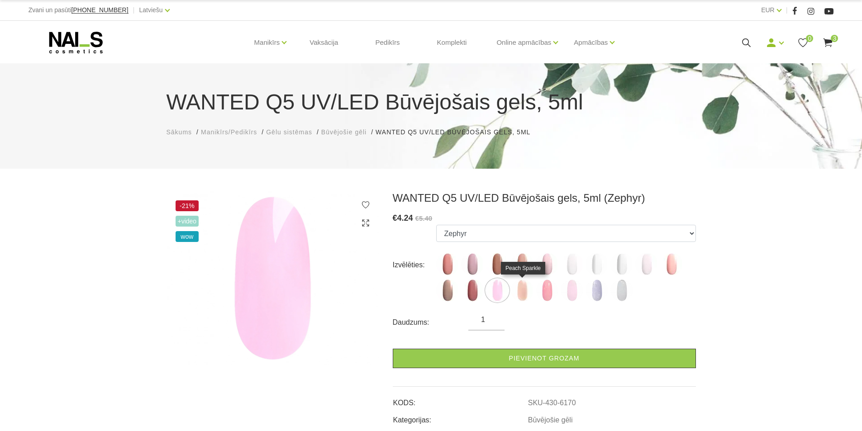
click at [521, 297] on img at bounding box center [522, 290] width 23 height 23
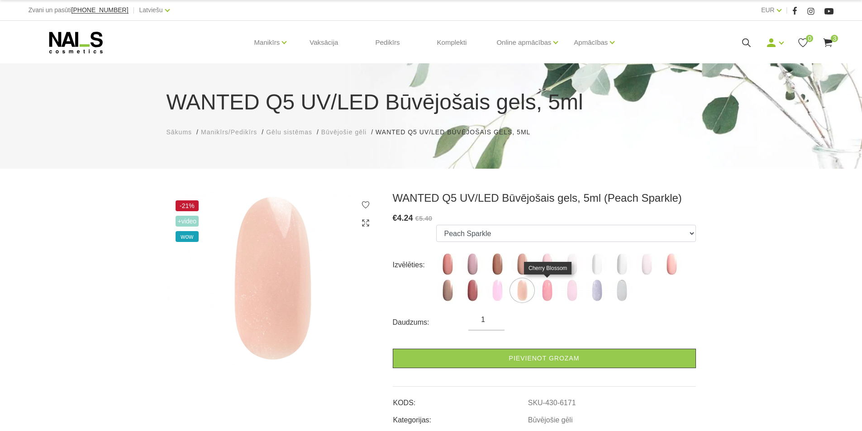
click at [550, 294] on img at bounding box center [547, 290] width 23 height 23
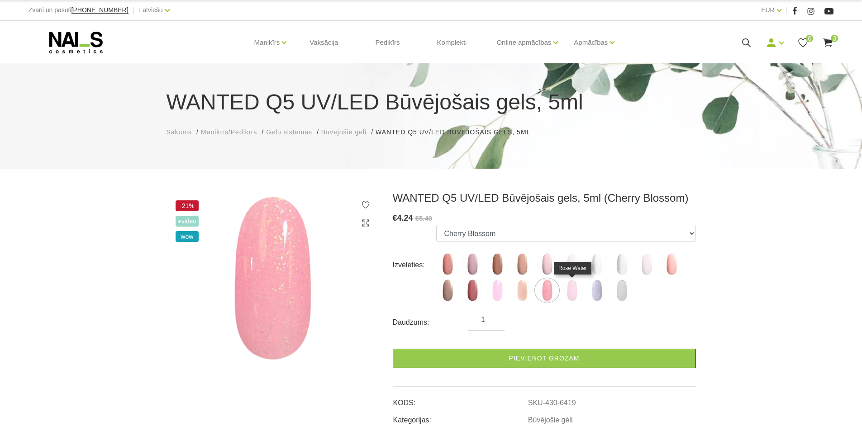
click at [570, 293] on img at bounding box center [571, 290] width 23 height 23
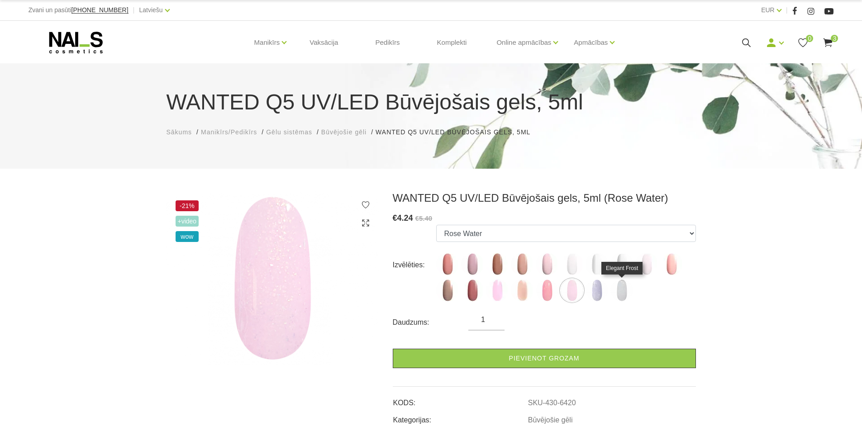
click at [623, 296] on img at bounding box center [621, 290] width 23 height 23
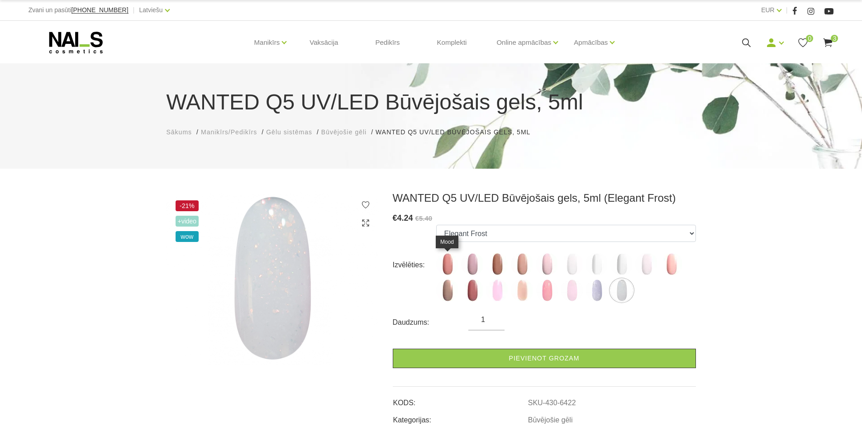
click at [443, 268] on img at bounding box center [447, 264] width 23 height 23
select select "4677"
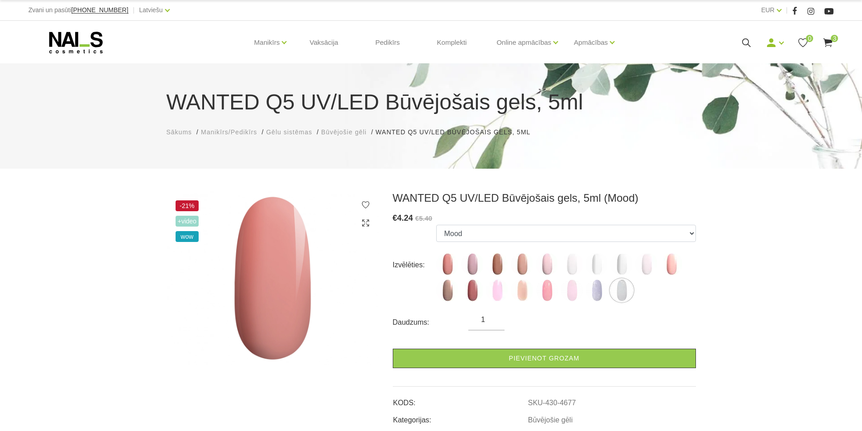
click at [825, 39] on use at bounding box center [827, 42] width 9 height 9
